Goal: Transaction & Acquisition: Purchase product/service

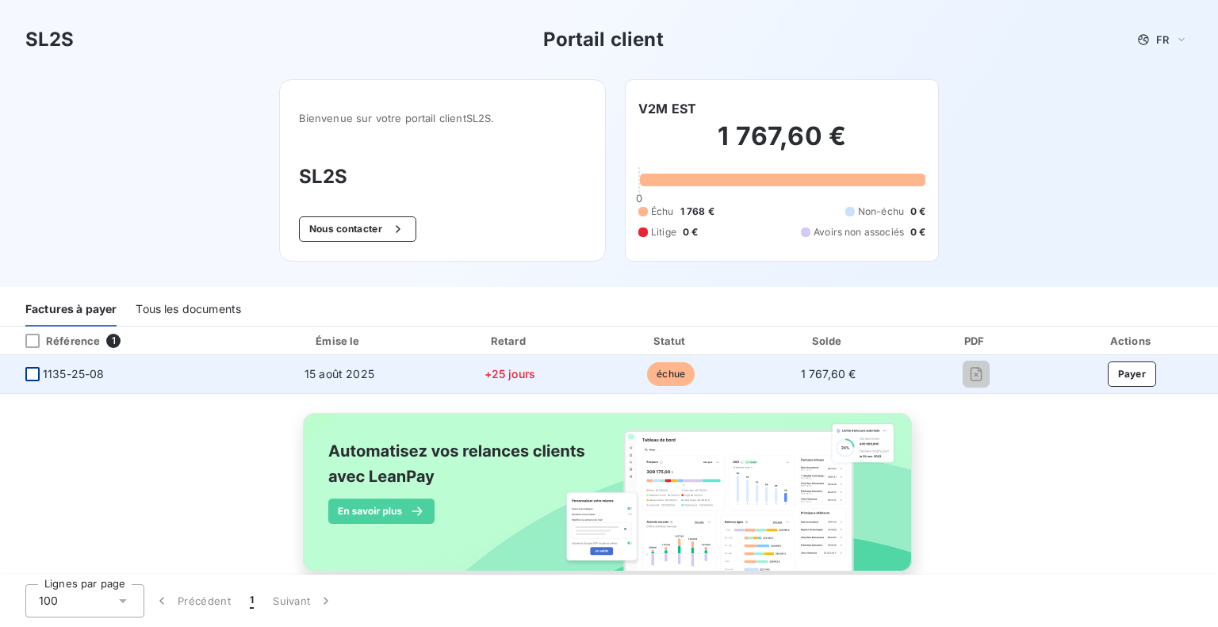
click at [33, 377] on div at bounding box center [32, 374] width 14 height 14
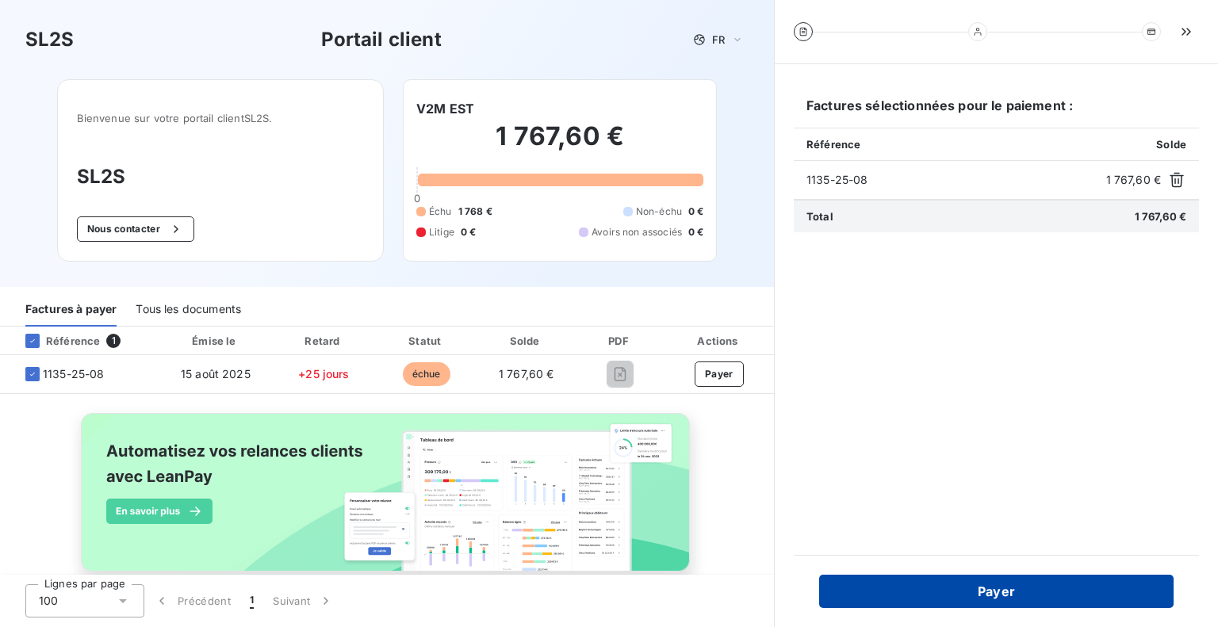
click at [995, 594] on button "Payer" at bounding box center [996, 591] width 355 height 33
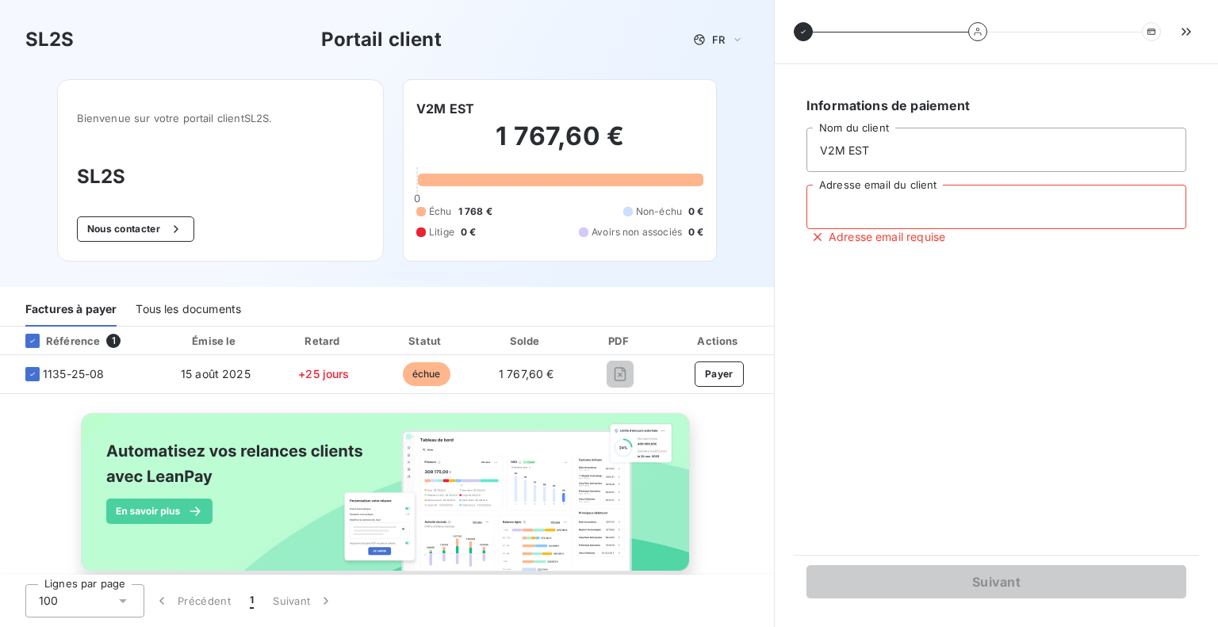
click at [925, 205] on input "Adresse email du client" at bounding box center [997, 207] width 380 height 44
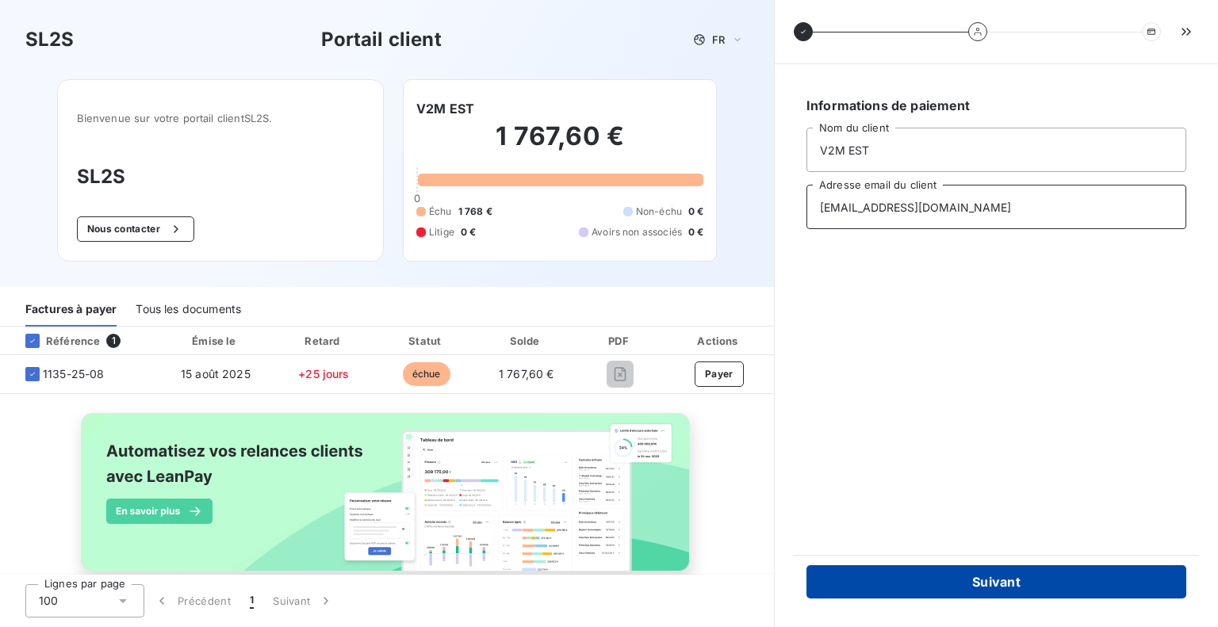
type input "[EMAIL_ADDRESS][DOMAIN_NAME]"
click at [980, 588] on button "Suivant" at bounding box center [997, 582] width 380 height 33
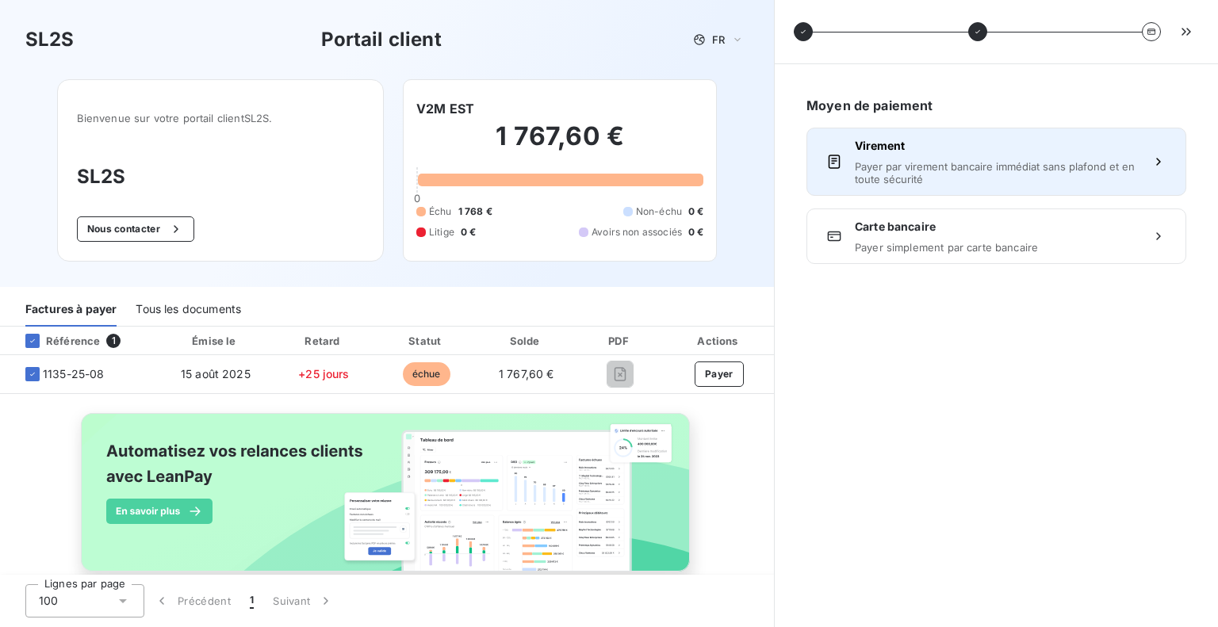
click at [961, 171] on span "Payer par virement bancaire immédiat sans plafond et en toute sécurité" at bounding box center [996, 172] width 283 height 25
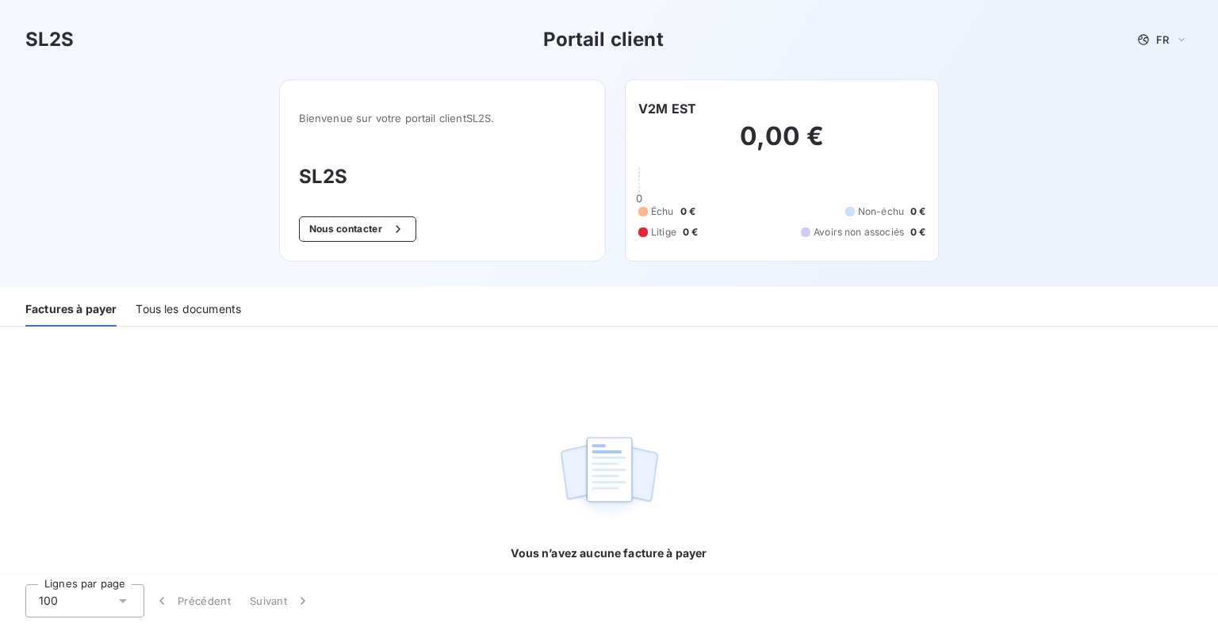
click at [190, 309] on div "Tous les documents" at bounding box center [188, 309] width 105 height 33
